Goal: Communication & Community: Answer question/provide support

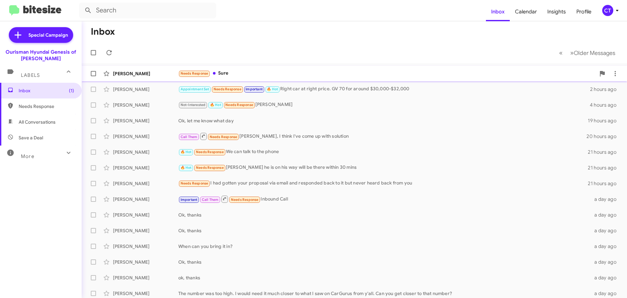
click at [285, 73] on div "Needs Response Sure" at bounding box center [386, 74] width 417 height 8
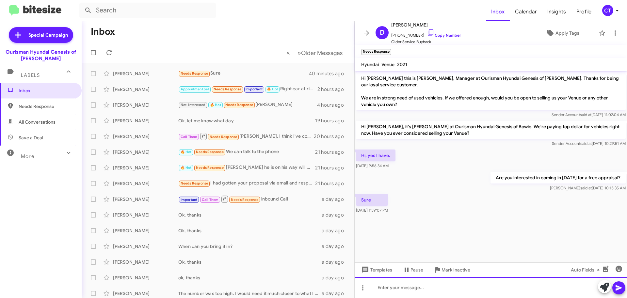
click at [450, 291] on div at bounding box center [491, 287] width 272 height 21
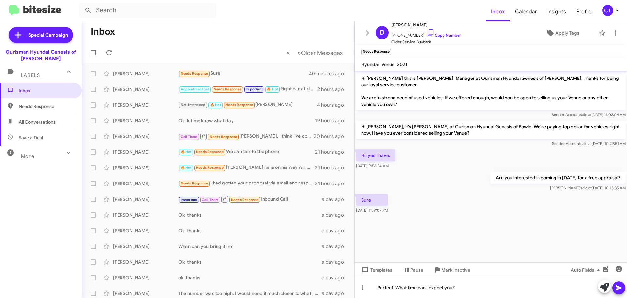
click at [623, 293] on button at bounding box center [619, 287] width 13 height 13
click at [610, 15] on div "CT" at bounding box center [607, 10] width 11 height 11
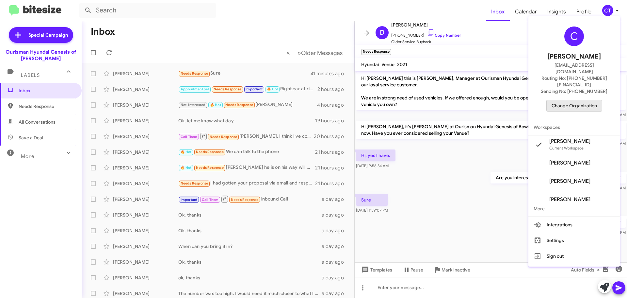
click at [573, 100] on span "Change Organization" at bounding box center [574, 105] width 45 height 11
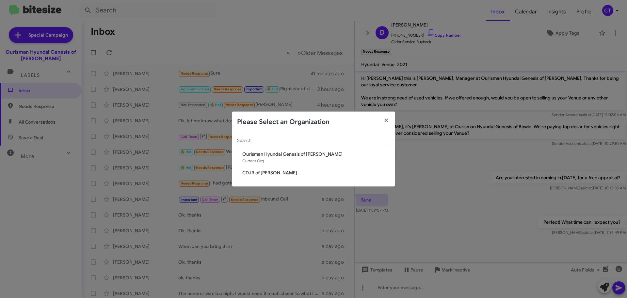
click at [257, 174] on span "CDJR of [PERSON_NAME]" at bounding box center [316, 172] width 148 height 7
